Goal: Find specific page/section: Find specific page/section

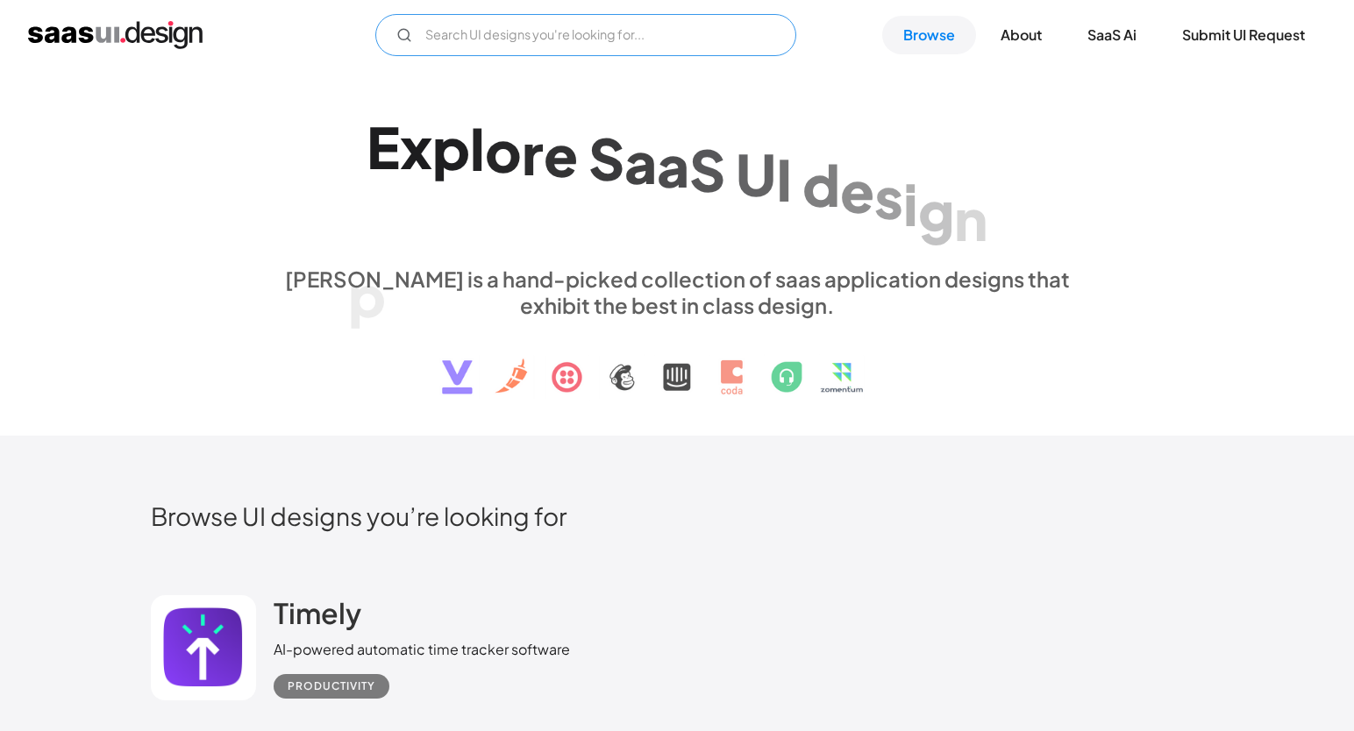
click at [548, 34] on input "Email Form" at bounding box center [585, 35] width 421 height 42
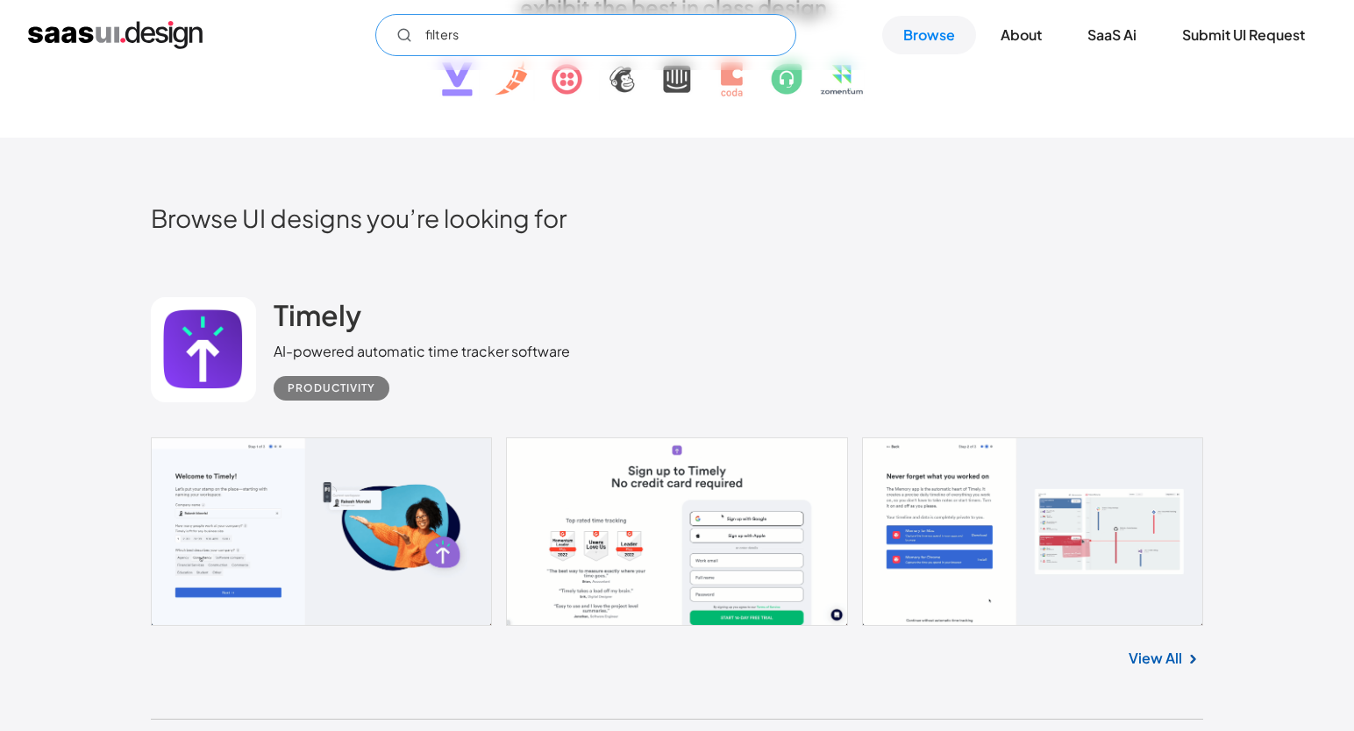
scroll to position [302, 0]
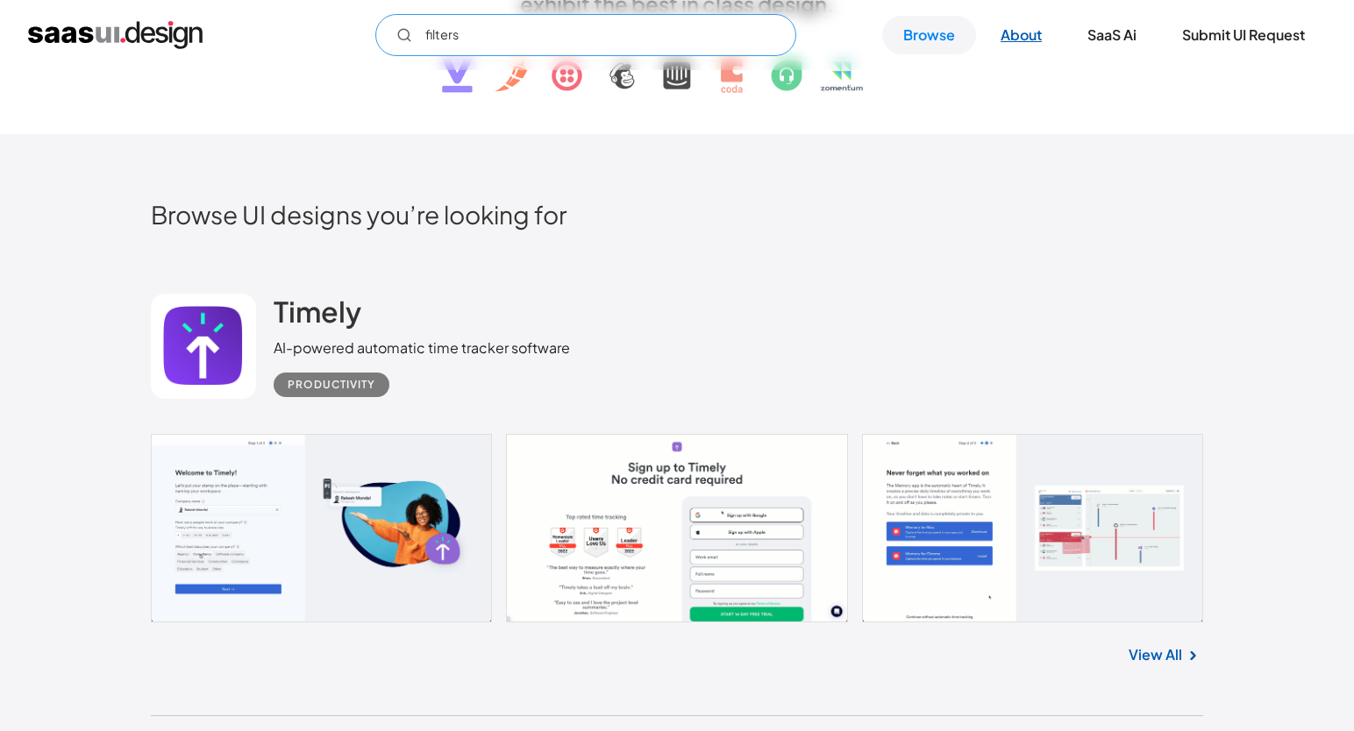
type input "filters"
click at [158, 42] on img "home" at bounding box center [115, 35] width 174 height 28
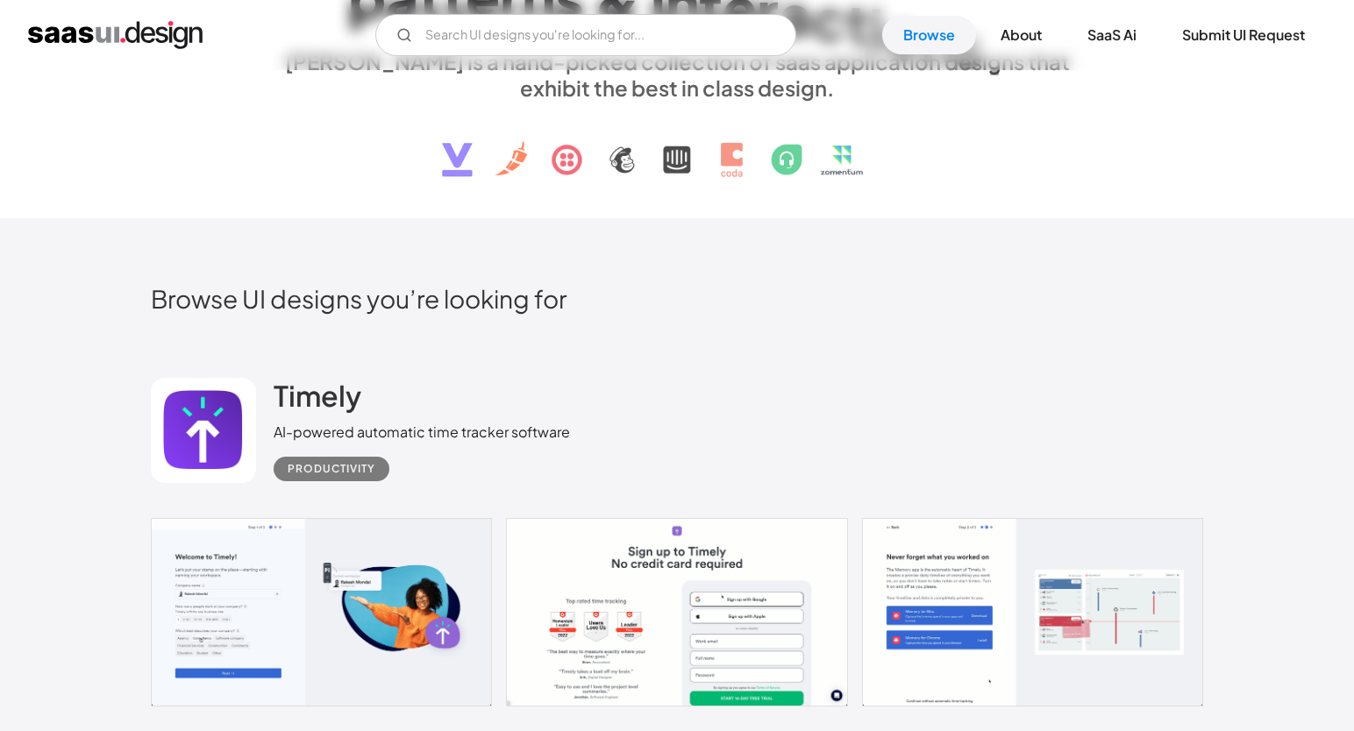
scroll to position [219, 0]
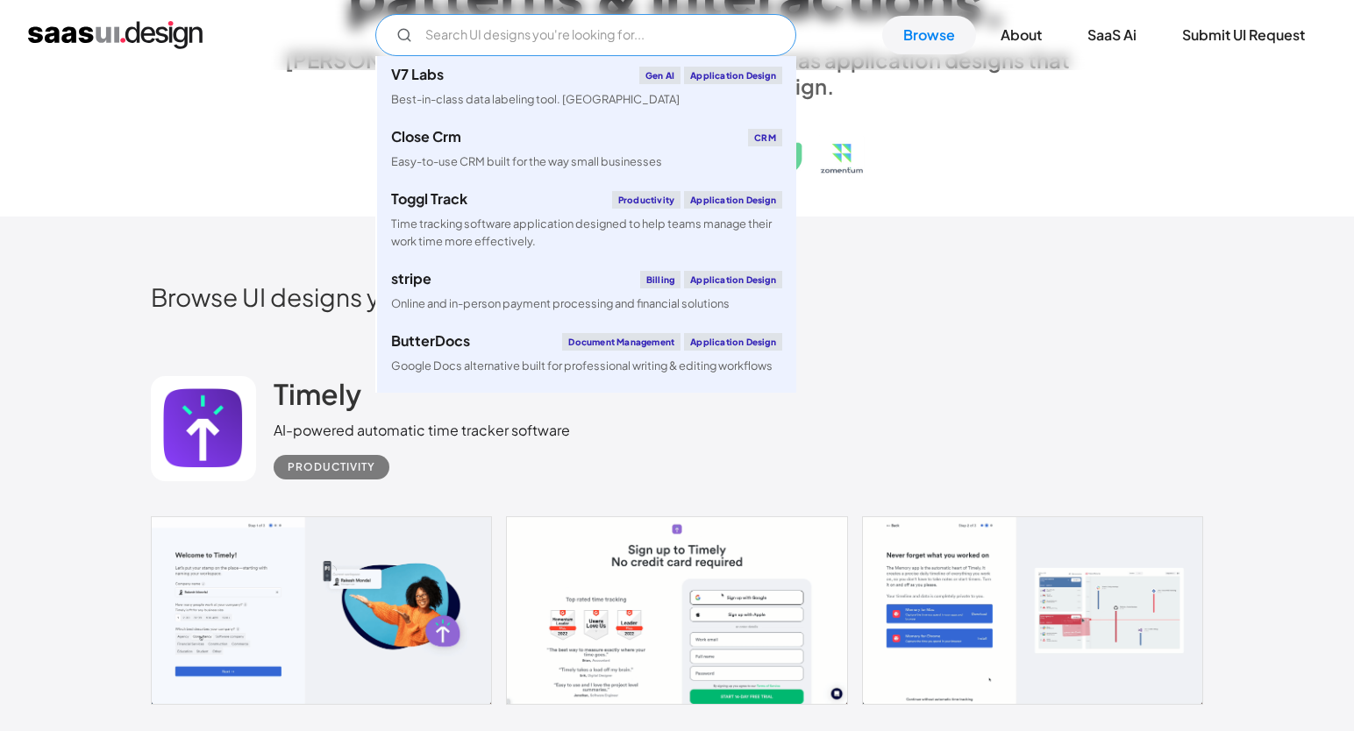
click at [470, 27] on input "Email Form" at bounding box center [585, 35] width 421 height 42
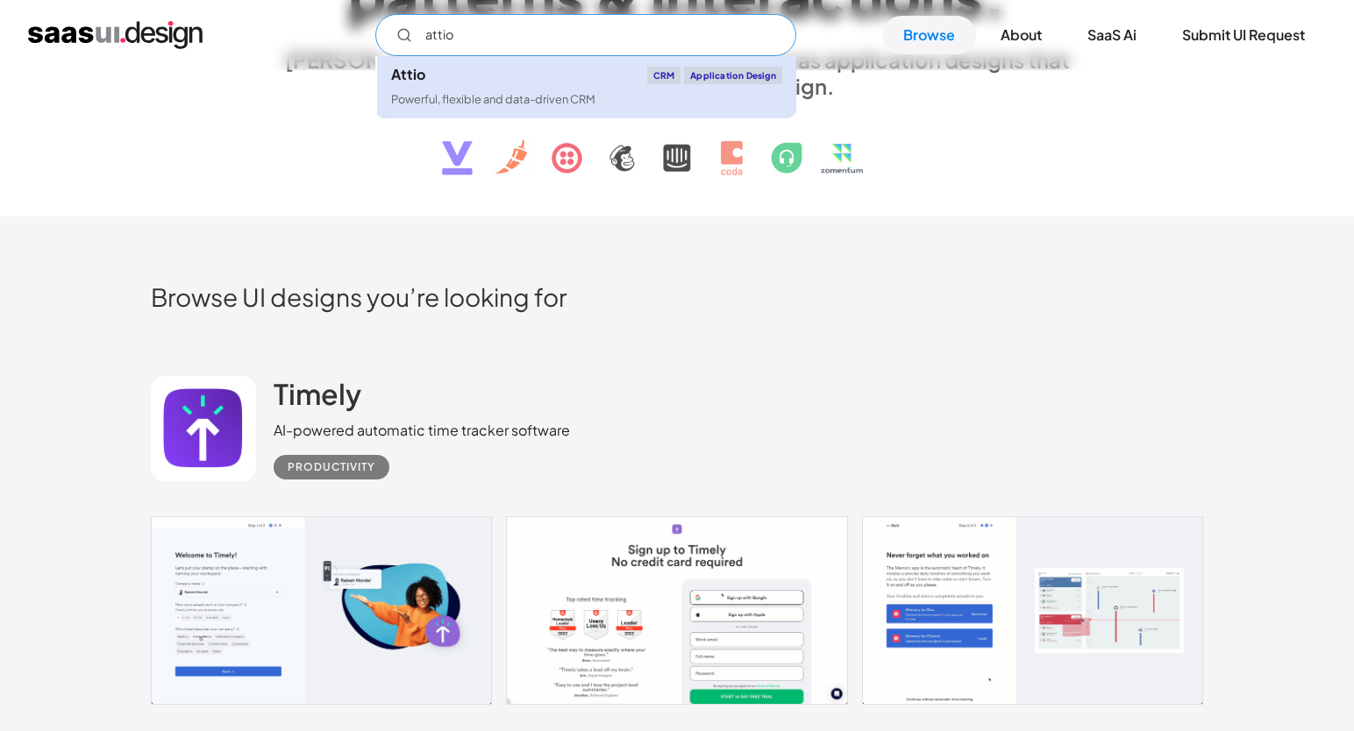
click at [453, 85] on link "Attio CRM Application Design Powerful, flexible and data-driven CRM" at bounding box center [586, 87] width 419 height 62
type input "attio"
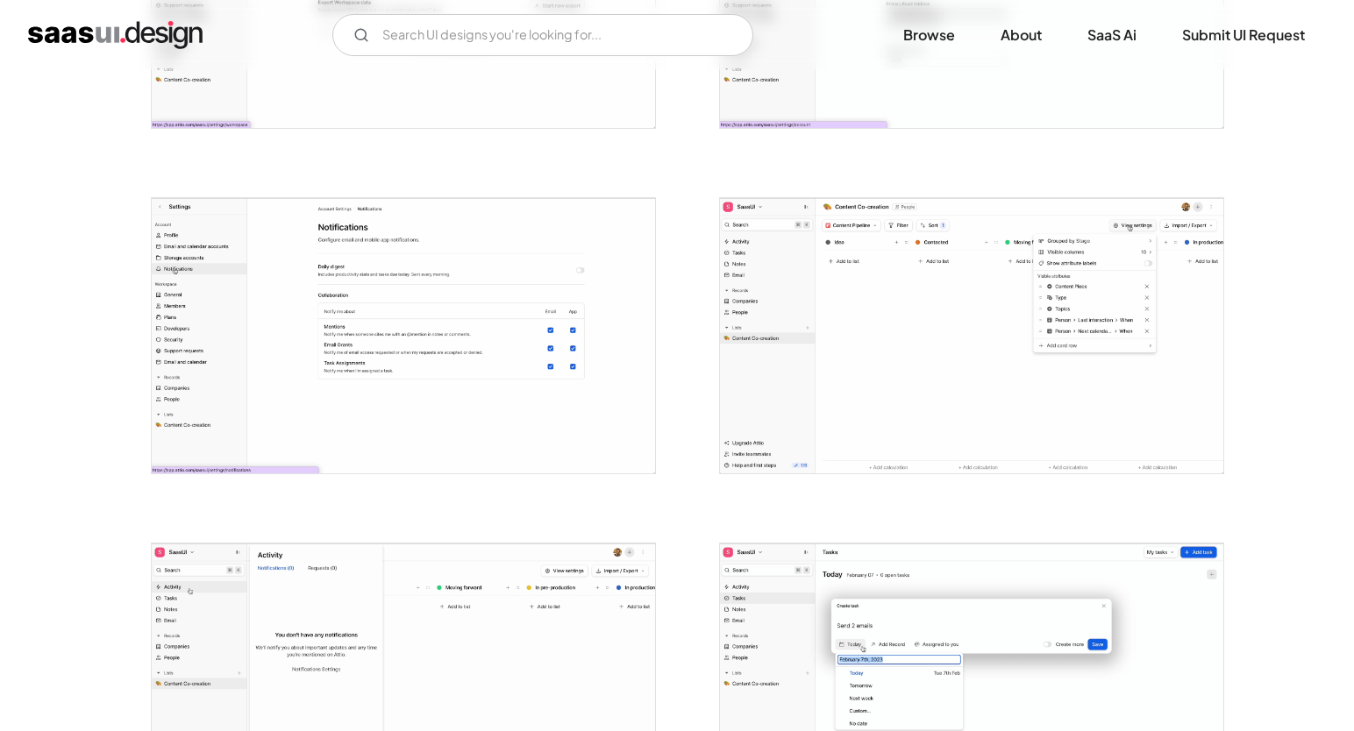
scroll to position [2027, 0]
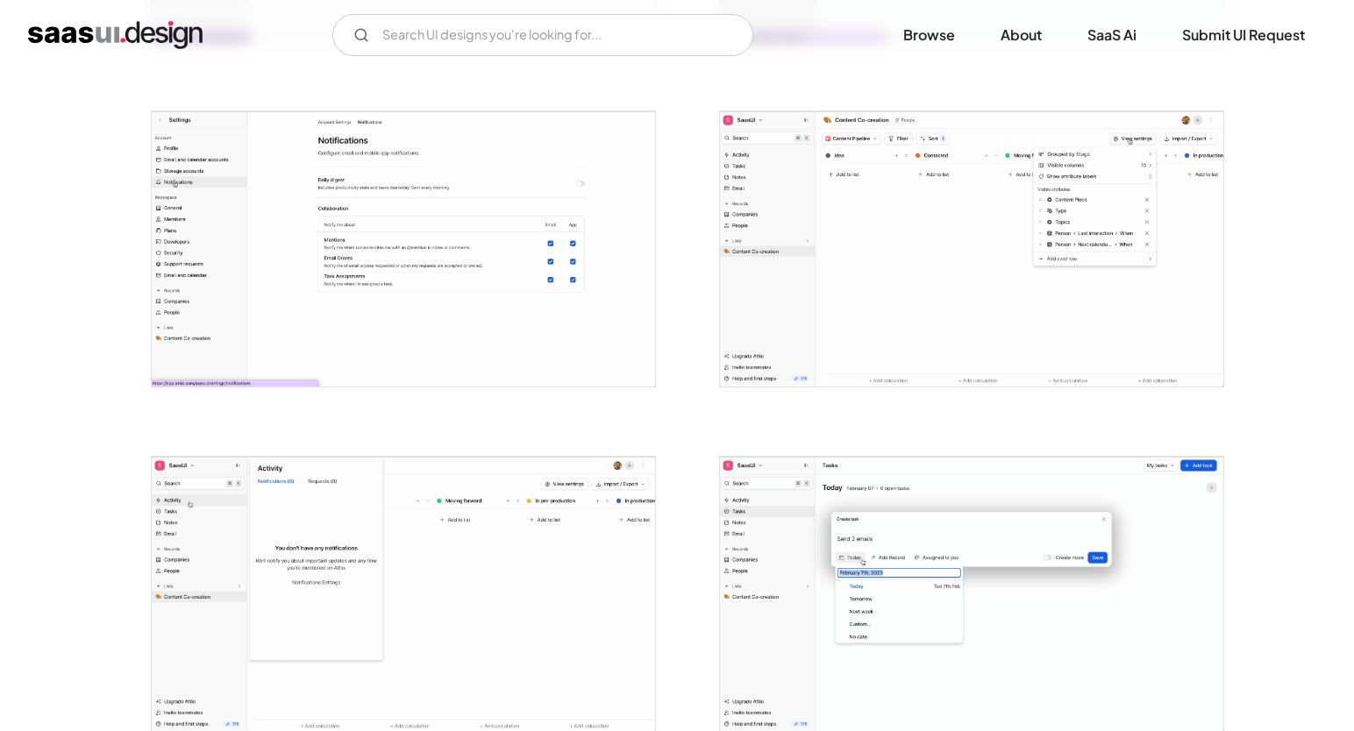
click at [903, 244] on img "open lightbox" at bounding box center [971, 248] width 503 height 275
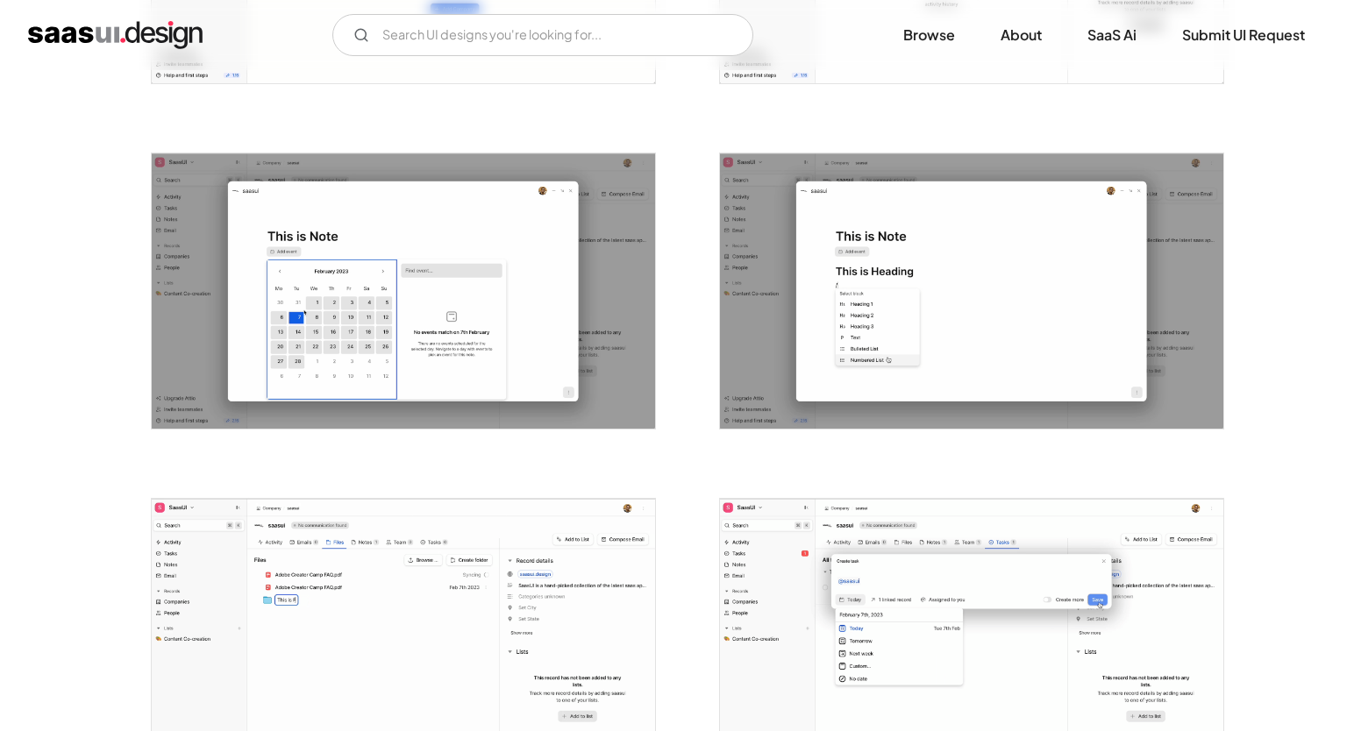
scroll to position [3409, 0]
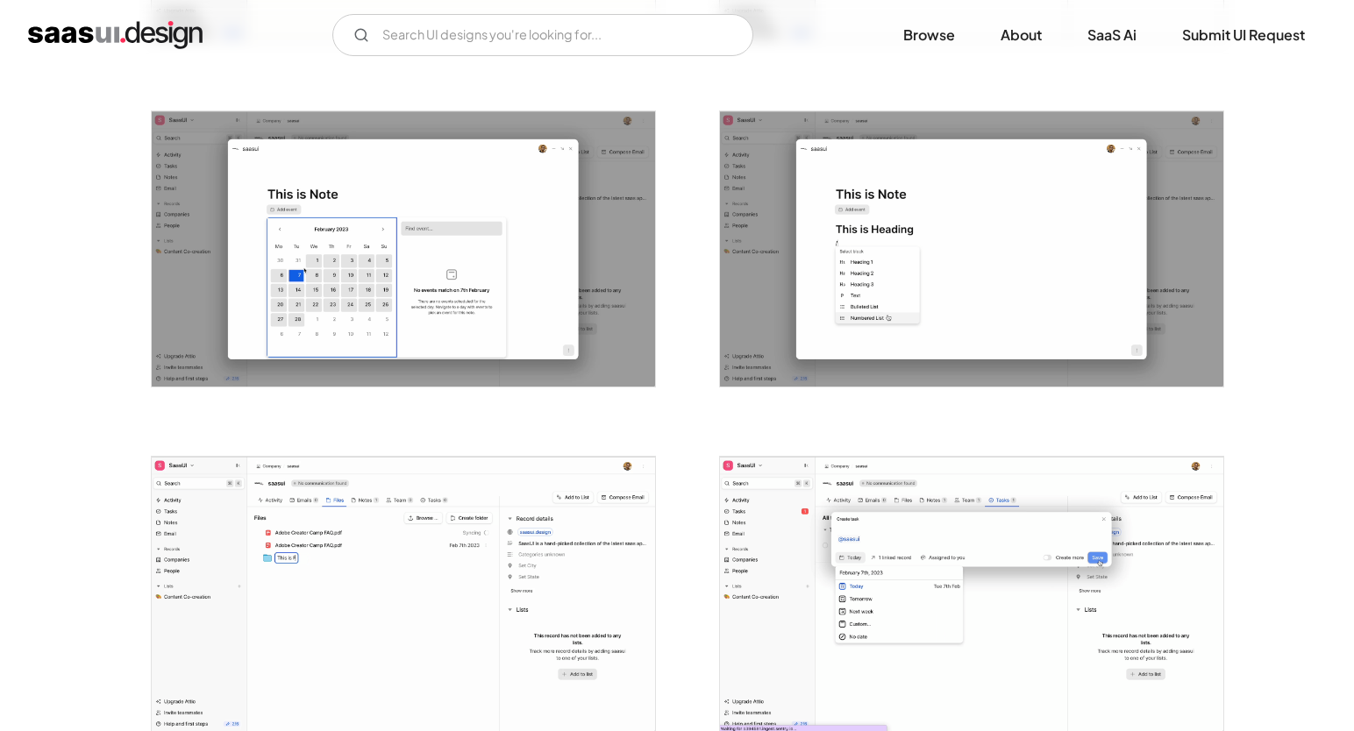
click at [484, 496] on img "open lightbox" at bounding box center [403, 594] width 503 height 275
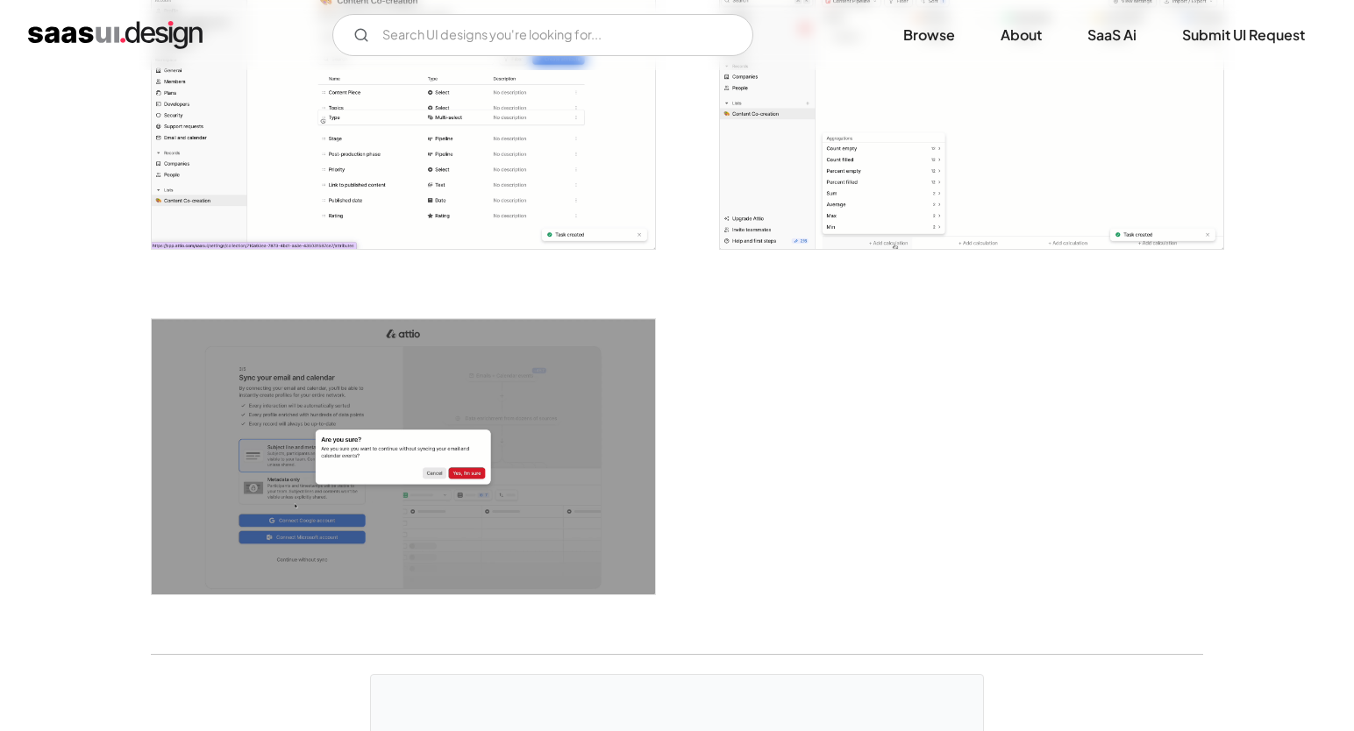
scroll to position [4346, 0]
